Goal: Communication & Community: Answer question/provide support

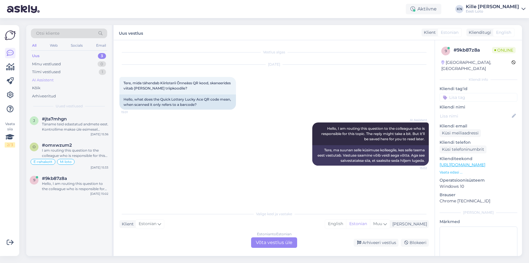
scroll to position [1, 0]
click at [62, 53] on div "Uus 3" at bounding box center [69, 56] width 76 height 8
click at [70, 184] on div "Hello, I am routing this question to the colleague who is responsible for this …" at bounding box center [75, 186] width 66 height 10
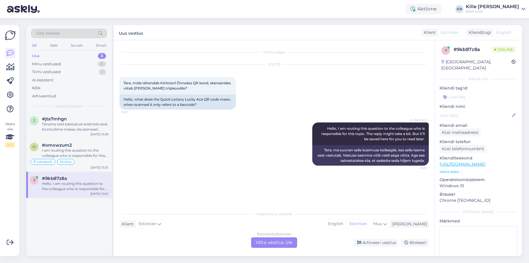
click at [258, 238] on div "Estonian to Estonian Võta vestlus üle" at bounding box center [274, 242] width 46 height 10
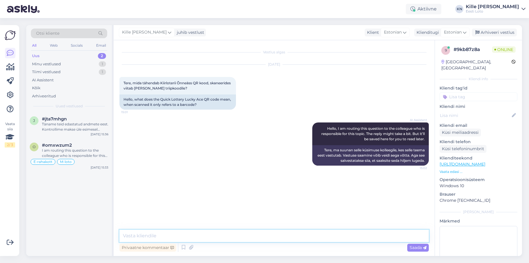
click at [235, 230] on textarea at bounding box center [273, 236] width 309 height 12
click at [122, 235] on textarea "QR-kood on mõeldud müüjatele." at bounding box center [273, 236] width 309 height 12
click at [263, 236] on textarea "Pildil olev QR-kood on mõeldud müüjatele." at bounding box center [273, 236] width 309 height 12
click at [127, 234] on textarea "Pildil olev QR-kood on mõeldud müüjatele." at bounding box center [273, 236] width 309 height 12
click at [126, 234] on textarea "Pildil olev QR-kood on mõeldud müüjatele." at bounding box center [273, 236] width 309 height 12
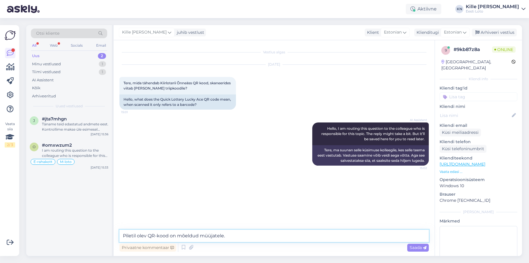
click at [265, 236] on textarea "Piletil olev QR-kood on mõeldud müüjatele." at bounding box center [273, 236] width 309 height 12
click at [271, 238] on textarea "Piletil olev QR-kood on mõeldud müüjatele." at bounding box center [273, 236] width 309 height 12
type textarea "Piletil olev QR-kood on mõeldud müüjatele."
click at [420, 247] on span "Saada" at bounding box center [418, 247] width 17 height 5
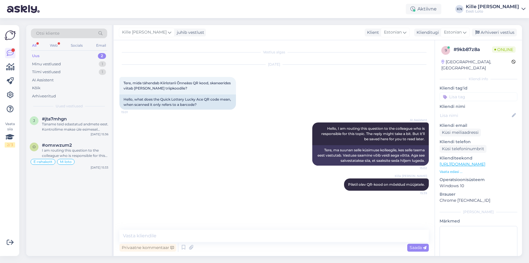
click at [479, 92] on input at bounding box center [479, 96] width 78 height 9
type input "kiir"
click at [465, 110] on span "kiirloterii" at bounding box center [465, 111] width 15 height 3
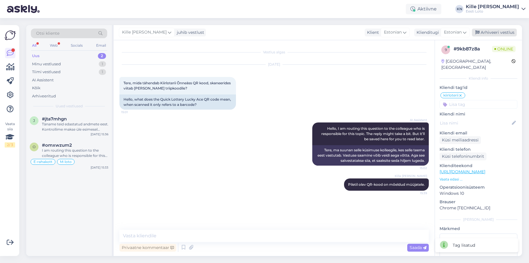
click at [496, 32] on div "Arhiveeri vestlus" at bounding box center [494, 33] width 45 height 8
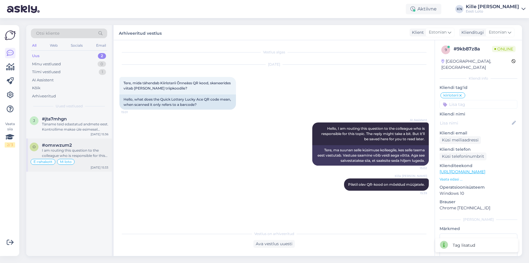
click at [80, 149] on div "I am routing this question to the colleague who is responsible for this topic. …" at bounding box center [75, 153] width 66 height 10
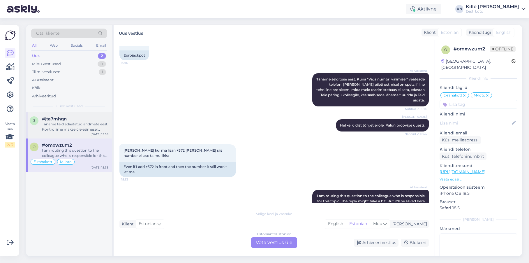
click at [57, 137] on div "j #jta7mhgn Täname teid edastatud andmete eest. Kontrollime makse üle esimesel …" at bounding box center [69, 125] width 86 height 26
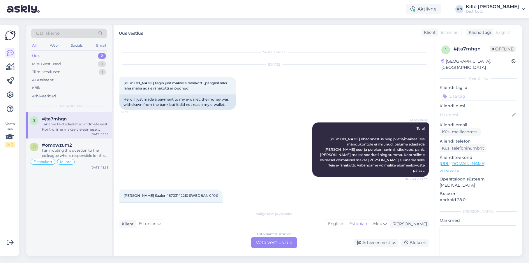
scroll to position [41, 0]
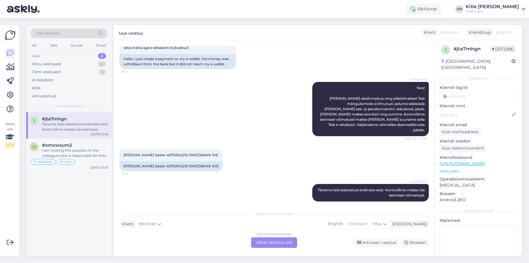
click at [266, 239] on div "Estonian to Estonian Võta vestlus üle" at bounding box center [274, 242] width 46 height 10
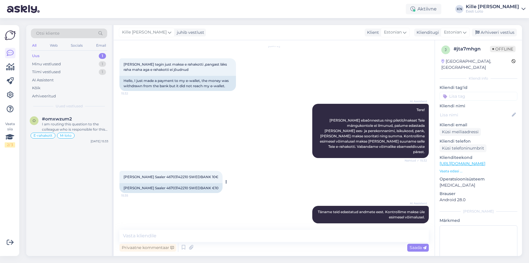
click at [133, 175] on span "[PERSON_NAME] Saaler 46703142210 SWEDBANK 10€" at bounding box center [171, 177] width 95 height 4
copy span "Saaler"
click at [309, 179] on div "[PERSON_NAME] Saaler 46703142210 SWEDBANK 10€ 15:35 [PERSON_NAME] Saaler 467031…" at bounding box center [273, 181] width 309 height 35
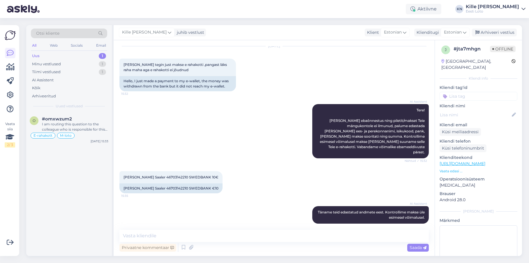
click at [480, 92] on input at bounding box center [479, 96] width 78 height 9
type input "e-r"
click at [477, 109] on div "E-rahakott" at bounding box center [472, 112] width 25 height 6
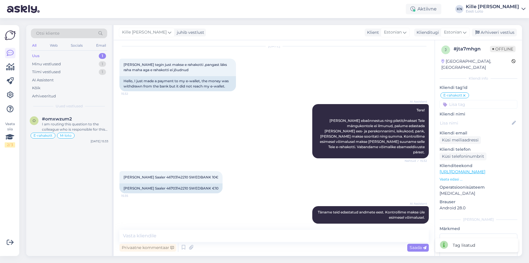
scroll to position [4, 0]
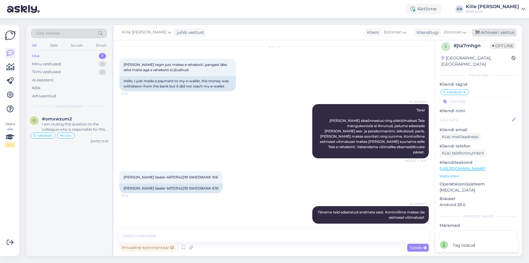
click at [499, 31] on div "Arhiveeri vestlus" at bounding box center [494, 33] width 45 height 8
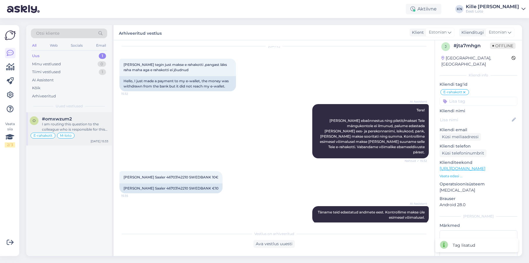
click at [63, 119] on span "#omxwzum2" at bounding box center [57, 118] width 30 height 5
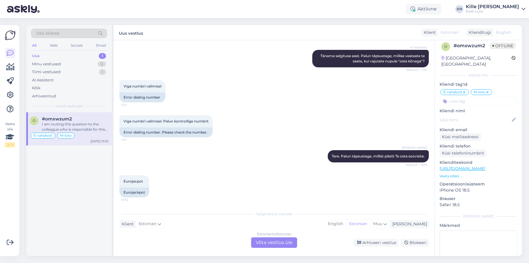
scroll to position [1505, 0]
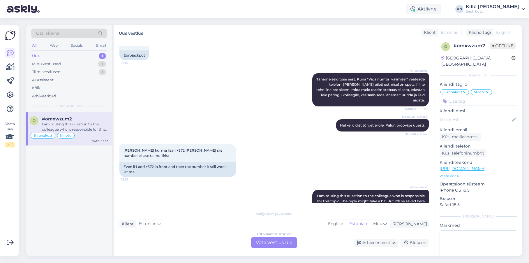
click at [47, 57] on div "Uus 1" at bounding box center [69, 56] width 76 height 8
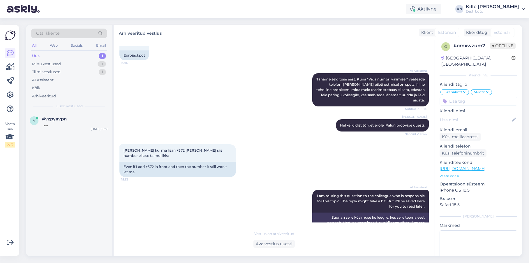
scroll to position [1510, 0]
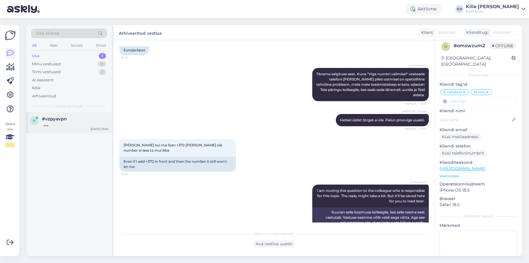
click at [83, 118] on div "#vzpyavpn" at bounding box center [75, 118] width 66 height 5
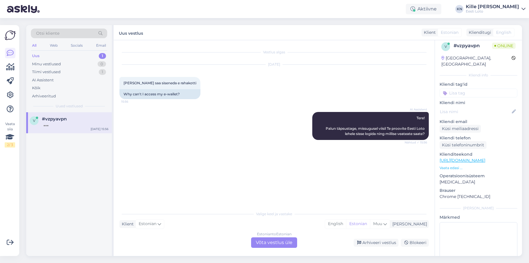
scroll to position [0, 0]
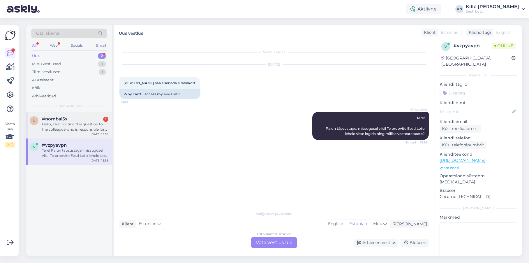
click at [42, 113] on div "n #nombal5x 1 Hello, I am routing this question to the colleague who is respons…" at bounding box center [69, 125] width 86 height 26
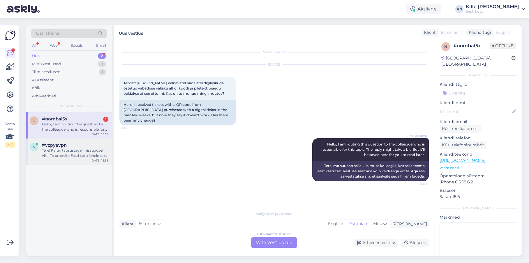
click at [65, 158] on div "Tere! Palun täpsustage, missugusel viisil Te proovite Eesti Loto lehele sisse l…" at bounding box center [75, 153] width 66 height 10
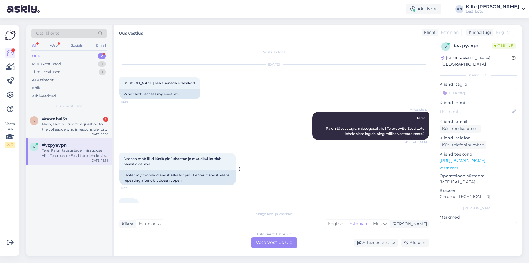
scroll to position [24, 0]
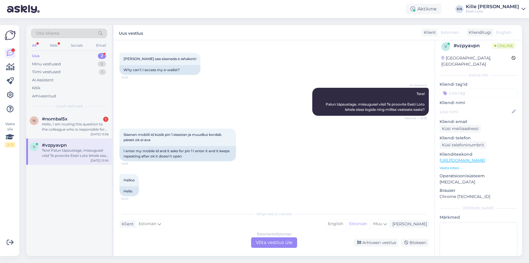
click at [261, 242] on div "Estonian to Estonian Võta vestlus üle" at bounding box center [274, 242] width 46 height 10
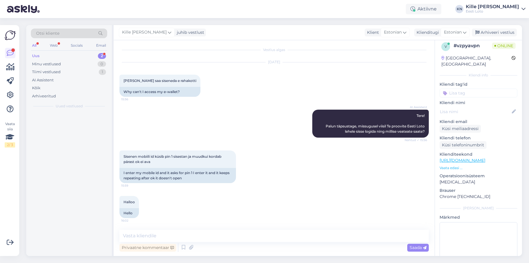
scroll to position [2, 0]
click at [164, 234] on textarea at bounding box center [273, 236] width 309 height 12
paste textarea "Soovitame kustutada veebilehitseja vahemälu ja proovida uuesti. Lisaks soovitam…"
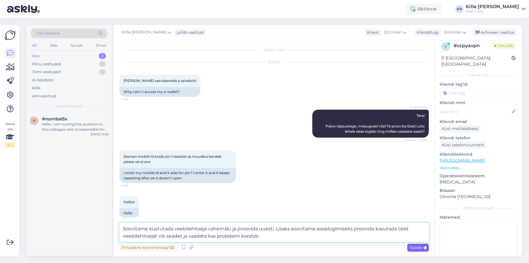
type textarea "Soovitame kustutada veebilehitseja vahemälu ja proovida uuesti. Lisaks soovitam…"
click at [413, 248] on span "Saada" at bounding box center [418, 247] width 17 height 5
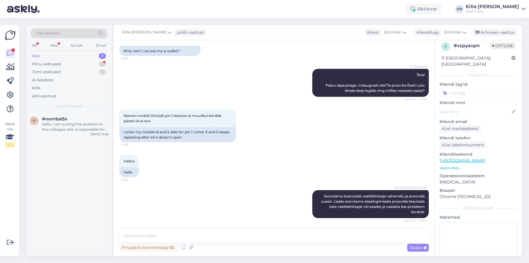
scroll to position [68, 0]
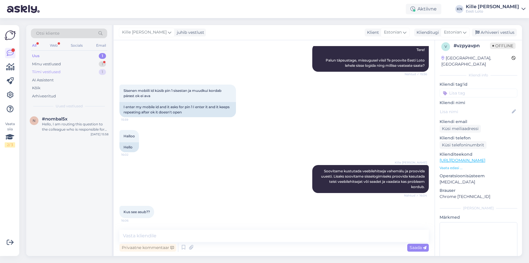
click at [74, 68] on div "Tiimi vestlused 1" at bounding box center [69, 72] width 76 height 8
click at [75, 65] on div "Minu vestlused 1" at bounding box center [69, 64] width 76 height 8
click at [54, 137] on div "v #vzpyavpn Kus see asub?? [DATE] 16:06" at bounding box center [69, 184] width 86 height 144
click at [52, 56] on div "Uus 1" at bounding box center [69, 56] width 76 height 8
click at [75, 131] on div "Hello, I am routing this question to the colleague who is responsible for this …" at bounding box center [75, 127] width 66 height 10
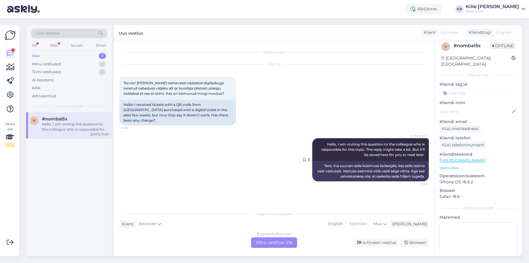
scroll to position [5, 0]
click at [51, 66] on div "Minu vestlused" at bounding box center [46, 64] width 29 height 6
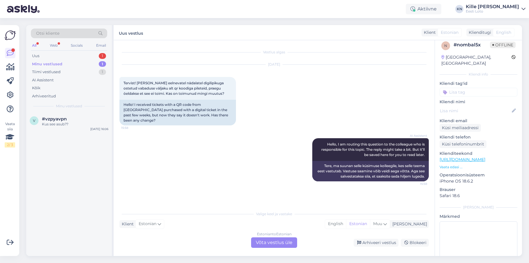
click at [83, 67] on div "Minu vestlused 1" at bounding box center [69, 64] width 76 height 8
click at [81, 64] on div "Minu vestlused 1" at bounding box center [69, 64] width 76 height 8
click at [71, 117] on div "#vzpyavpn" at bounding box center [75, 118] width 66 height 5
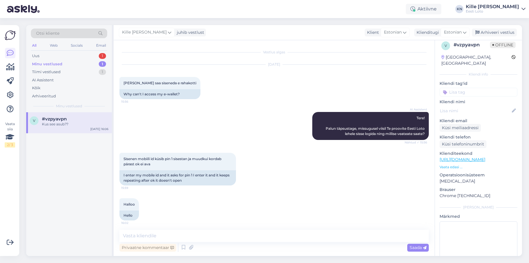
scroll to position [68, 0]
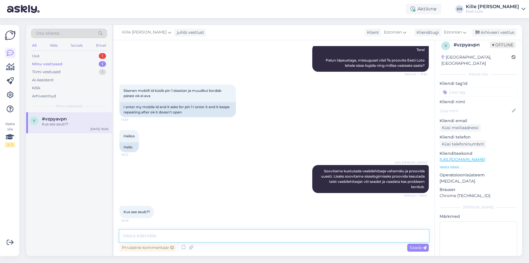
click at [203, 232] on textarea at bounding box center [273, 236] width 309 height 12
click at [200, 234] on textarea at bounding box center [273, 236] width 309 height 12
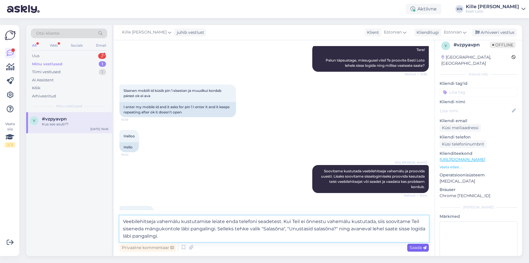
type textarea "Veebilehitseja vahemälu kustutamise leiate enda telefoni seadetest. Kui Teil ei…"
click at [410, 246] on span "Saada" at bounding box center [418, 247] width 17 height 5
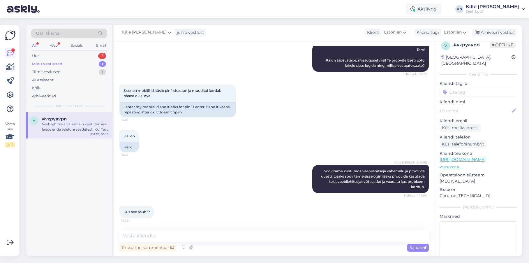
scroll to position [114, 0]
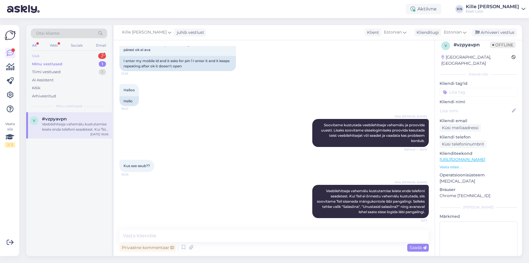
click at [59, 55] on div "Uus 2" at bounding box center [69, 56] width 76 height 8
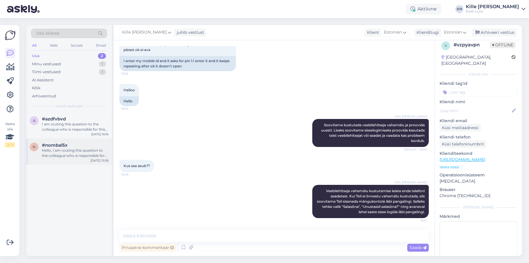
click at [74, 140] on div "n #nombal5x Hello, I am routing this question to the colleague who is responsib…" at bounding box center [69, 151] width 86 height 26
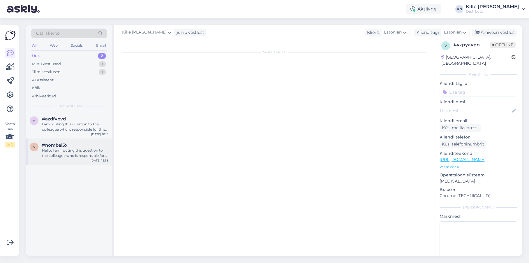
scroll to position [0, 0]
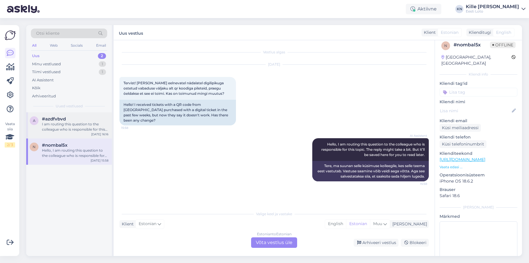
click at [74, 128] on div "I am routing this question to the colleague who is responsible for this topic. …" at bounding box center [75, 127] width 66 height 10
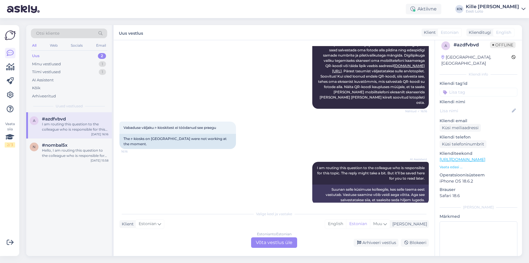
scroll to position [119, 0]
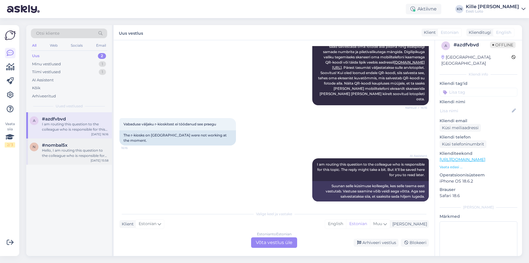
click at [60, 145] on span "#nombal5x" at bounding box center [55, 144] width 26 height 5
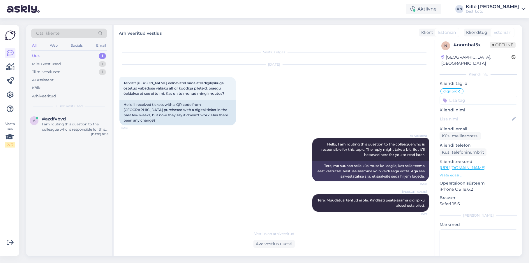
scroll to position [0, 0]
